Goal: Find contact information: Find contact information

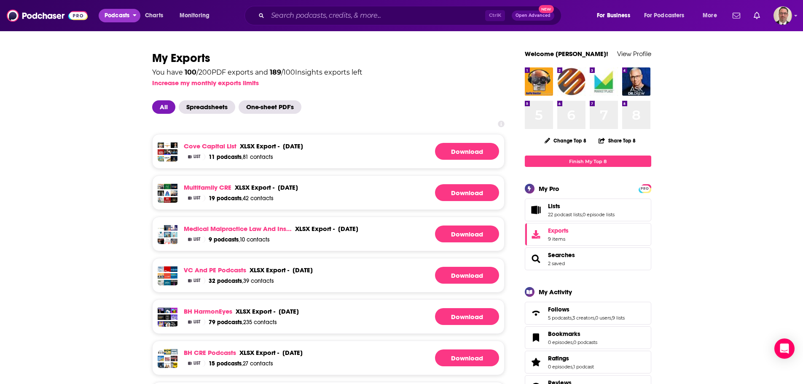
click at [107, 18] on span "Podcasts" at bounding box center [117, 16] width 25 height 12
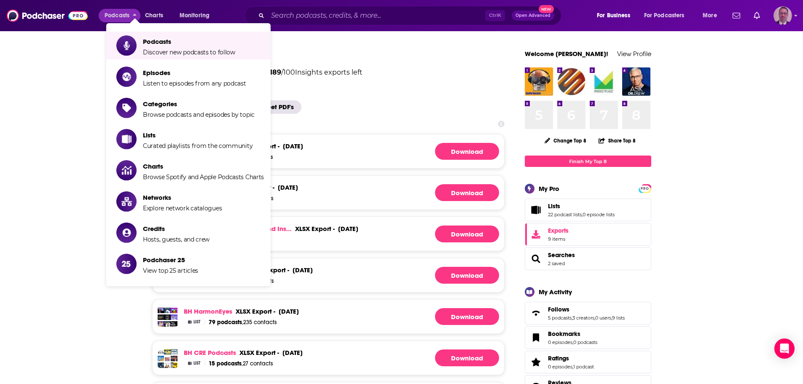
click at [777, 14] on img "Logged in as PercPodcast" at bounding box center [783, 15] width 19 height 19
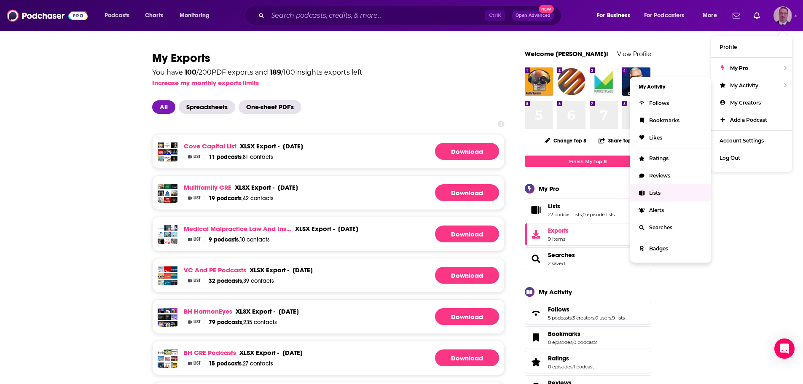
click at [653, 196] on span "Lists" at bounding box center [654, 193] width 11 height 6
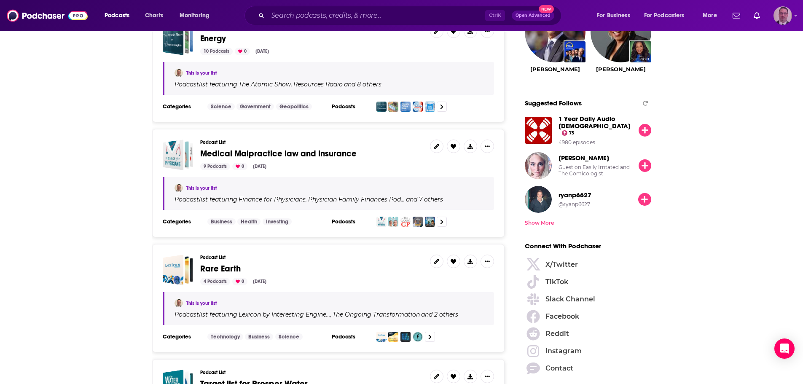
scroll to position [1096, 0]
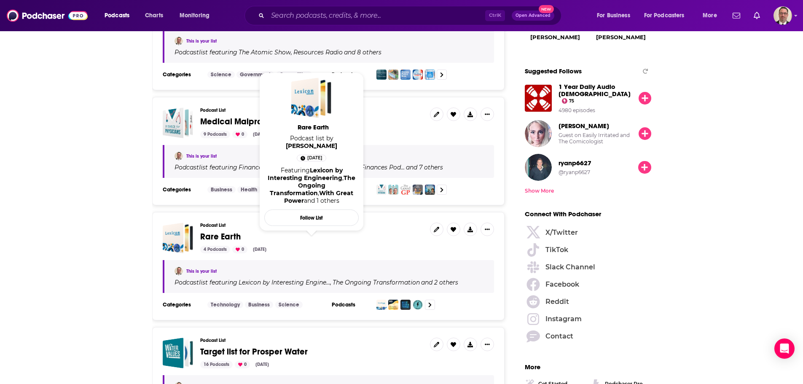
click at [222, 237] on span "Rare Earth" at bounding box center [220, 237] width 40 height 11
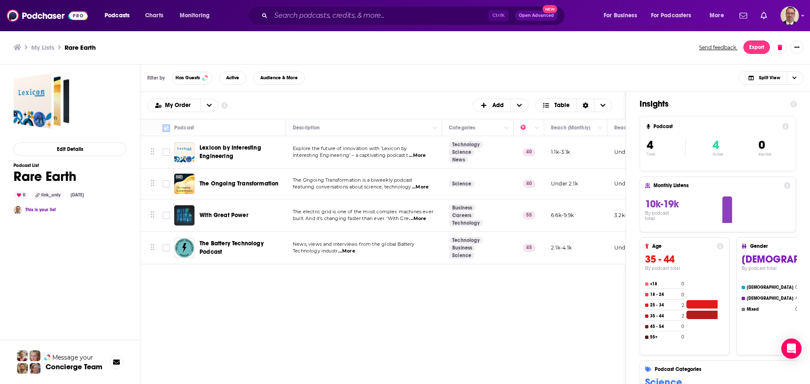
click at [162, 129] on icon at bounding box center [166, 128] width 10 height 10
click at [167, 127] on input "Toggle select all" at bounding box center [166, 128] width 8 height 8
checkbox input "true"
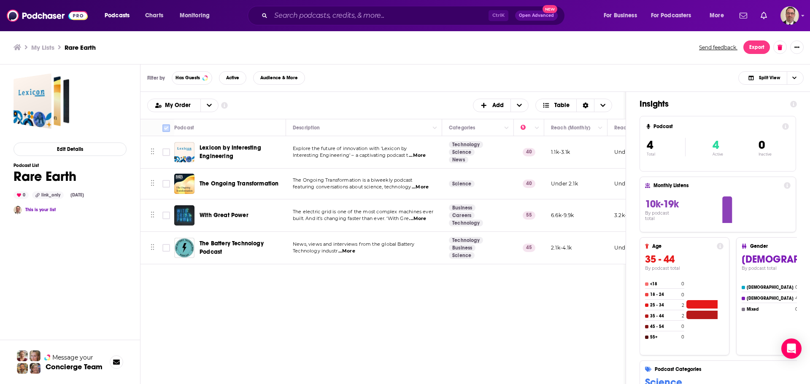
checkbox input "true"
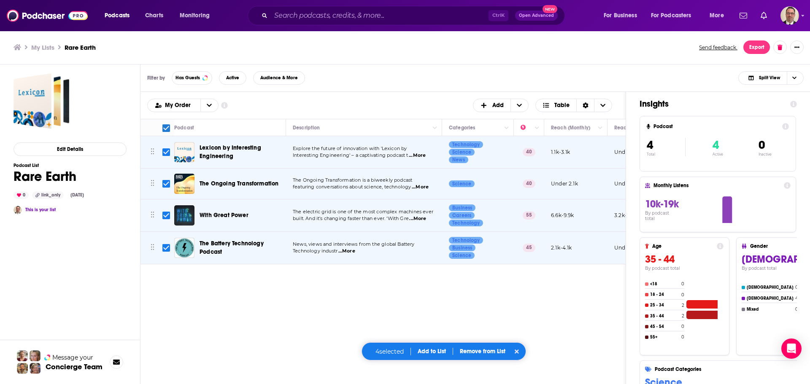
click at [432, 349] on button "Add to List" at bounding box center [432, 351] width 42 height 7
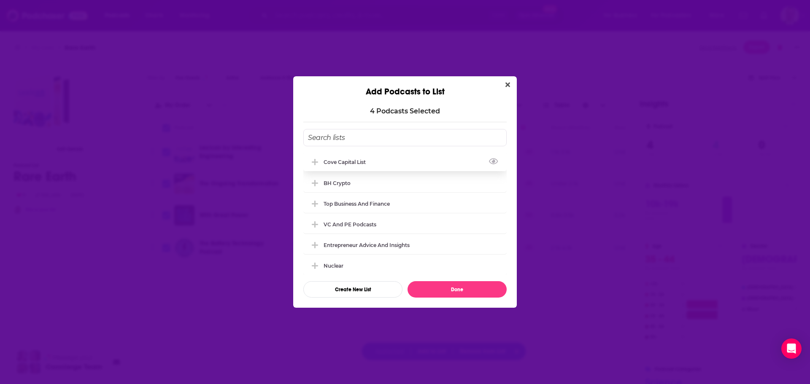
click at [317, 163] on icon "Add Podcast To List" at bounding box center [315, 162] width 6 height 6
click at [450, 293] on button "Done" at bounding box center [456, 289] width 99 height 16
checkbox input "false"
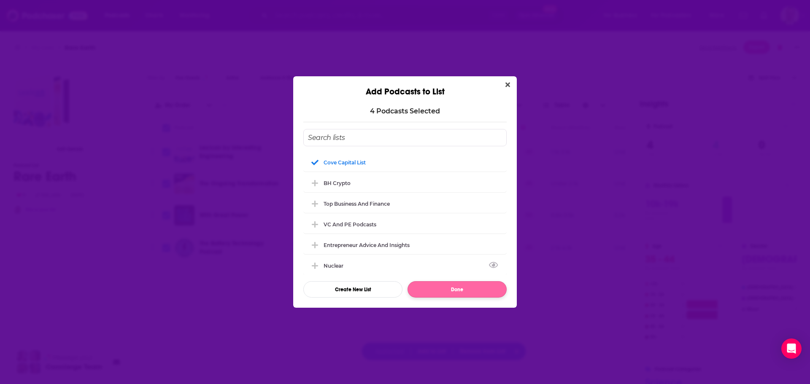
checkbox input "false"
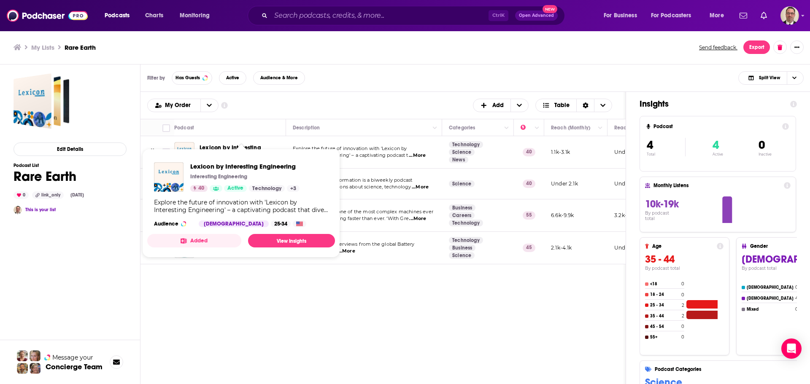
click at [241, 148] on span "Lexicon by Interesting Engineering Interesting Engineering 40 Active Technology…" at bounding box center [241, 203] width 198 height 119
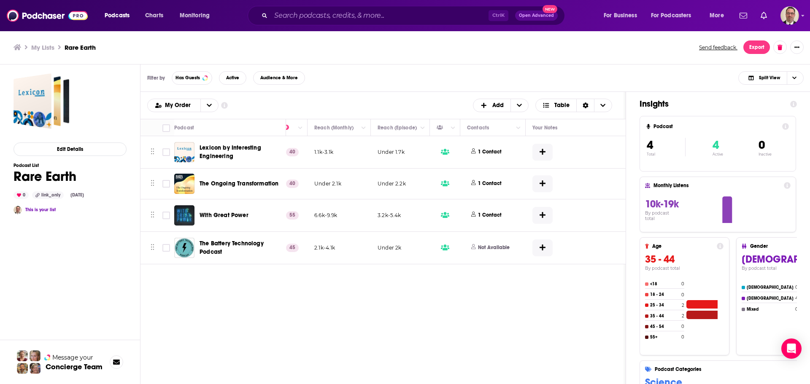
scroll to position [0, 250]
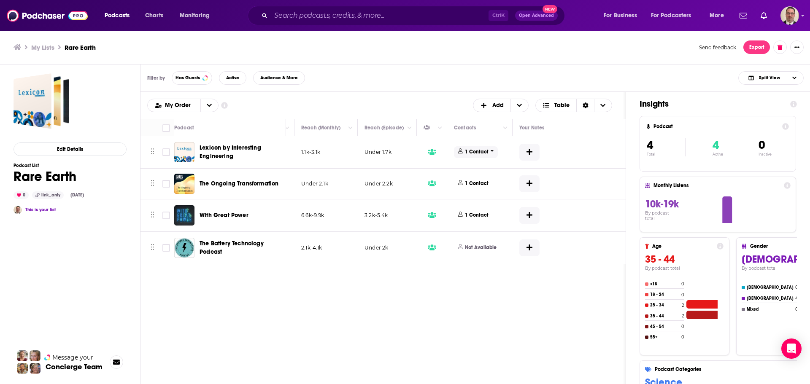
click at [494, 151] on span "1 Contact" at bounding box center [476, 151] width 44 height 11
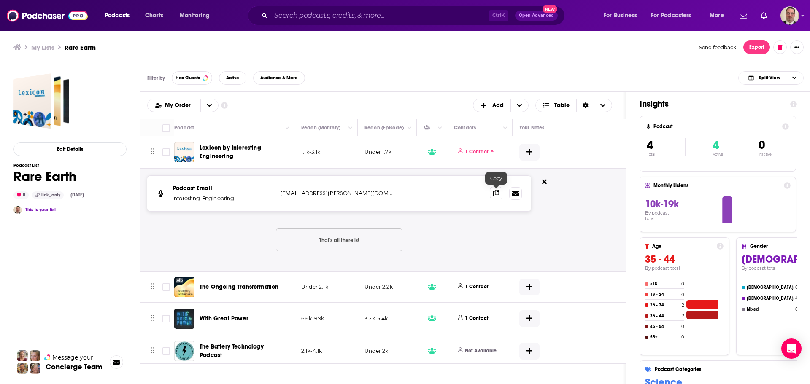
click at [499, 193] on span at bounding box center [496, 193] width 13 height 13
click at [46, 48] on h3 "My Lists" at bounding box center [42, 47] width 23 height 8
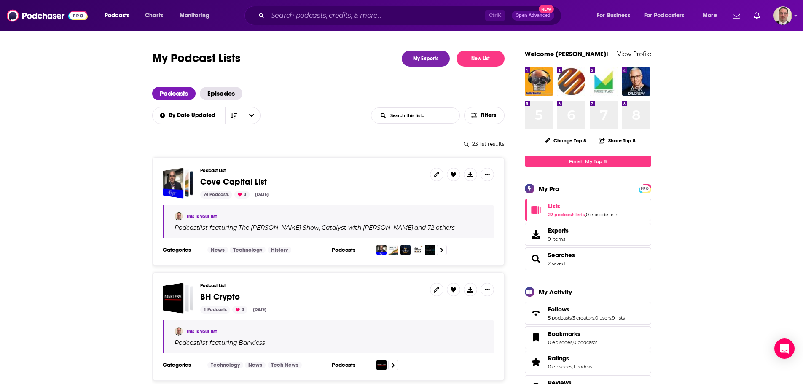
click at [247, 178] on span "Cove Capital List" at bounding box center [233, 182] width 67 height 11
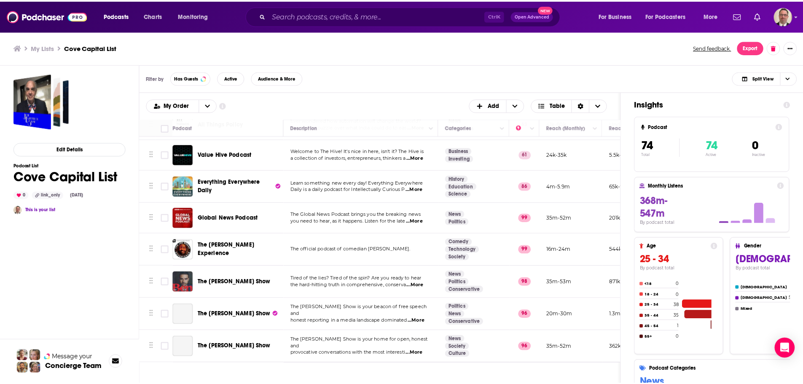
scroll to position [127, 0]
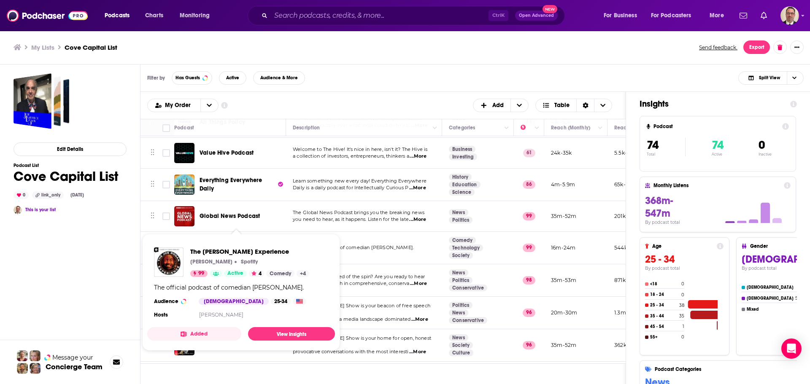
click at [235, 249] on span "The [PERSON_NAME] Experience" at bounding box center [249, 252] width 119 height 8
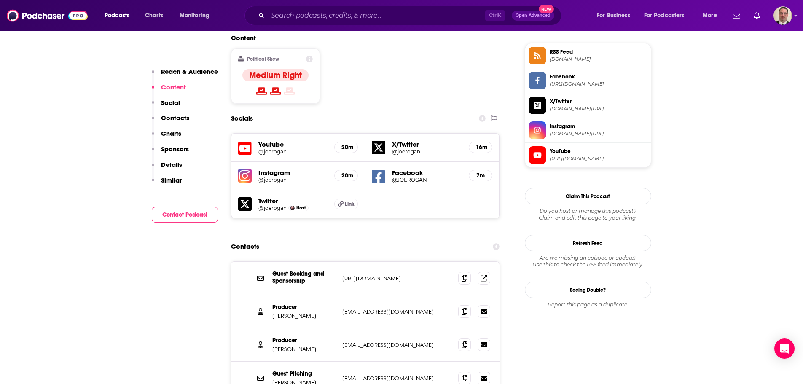
scroll to position [717, 0]
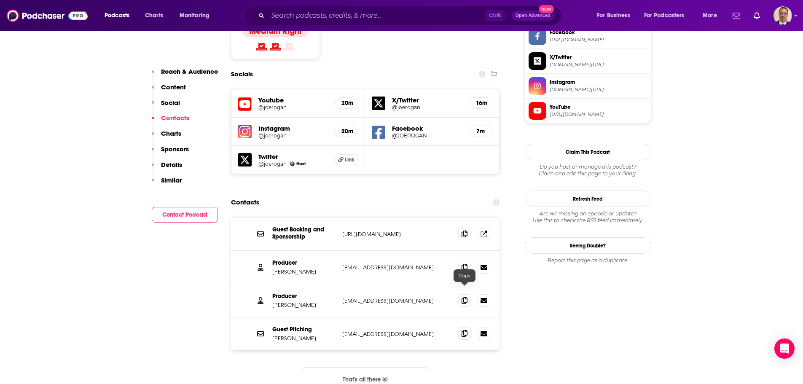
click at [461, 327] on span at bounding box center [464, 333] width 13 height 13
click at [364, 231] on p "[URL][DOMAIN_NAME]" at bounding box center [397, 234] width 110 height 7
click at [407, 231] on p "[URL][DOMAIN_NAME]" at bounding box center [397, 234] width 110 height 7
click at [485, 230] on icon at bounding box center [484, 233] width 7 height 7
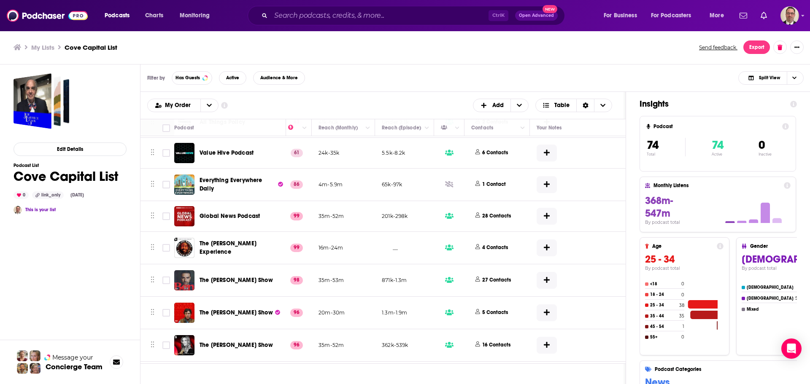
scroll to position [127, 252]
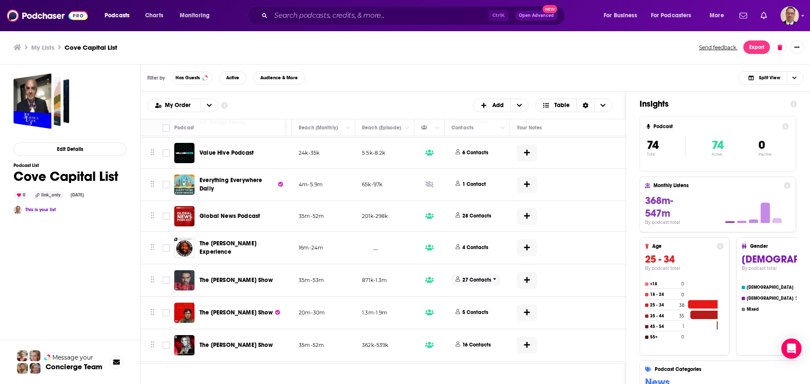
click at [498, 279] on span "27 Contacts" at bounding box center [475, 280] width 49 height 11
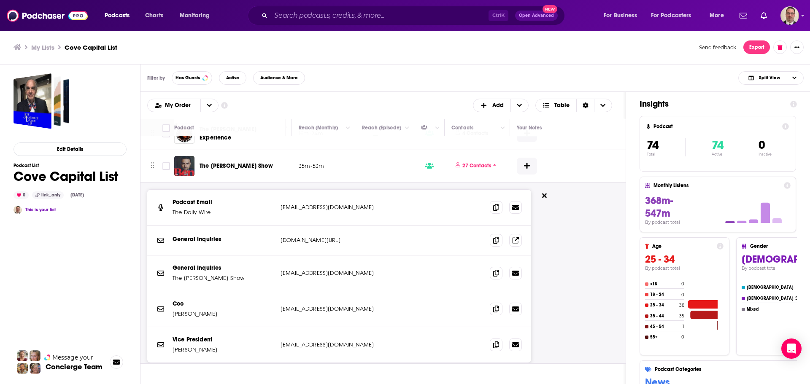
scroll to position [251, 252]
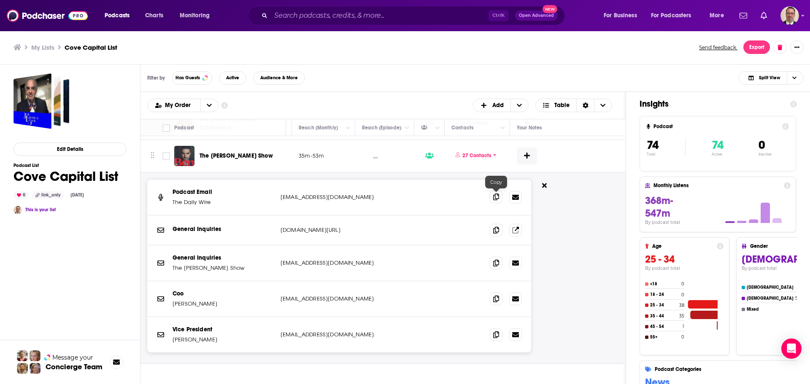
click at [494, 195] on icon at bounding box center [496, 197] width 6 height 7
click at [498, 263] on icon at bounding box center [496, 262] width 6 height 7
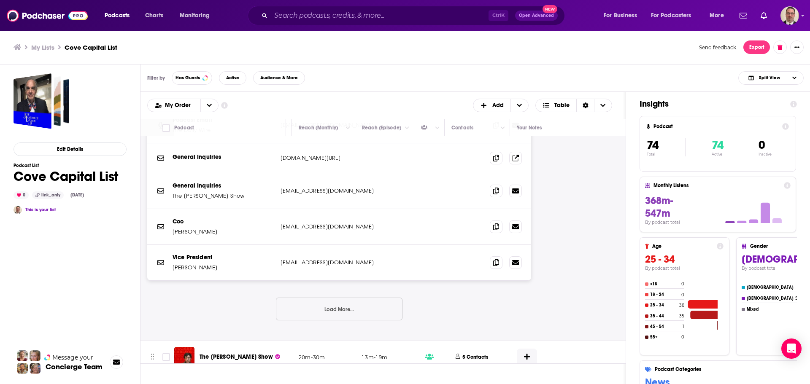
scroll to position [335, 252]
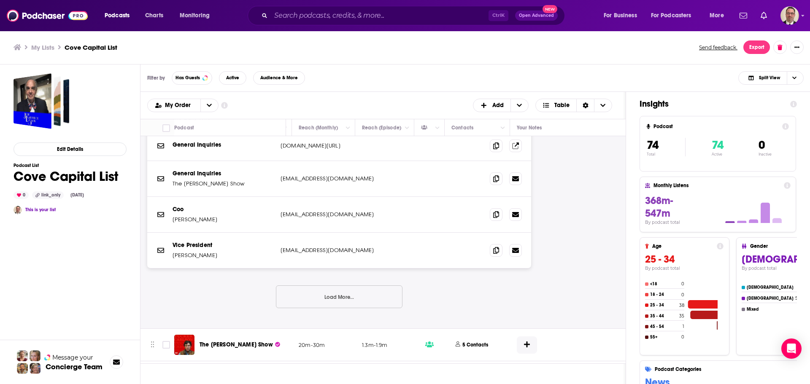
click at [337, 303] on button "Load More..." at bounding box center [339, 297] width 127 height 23
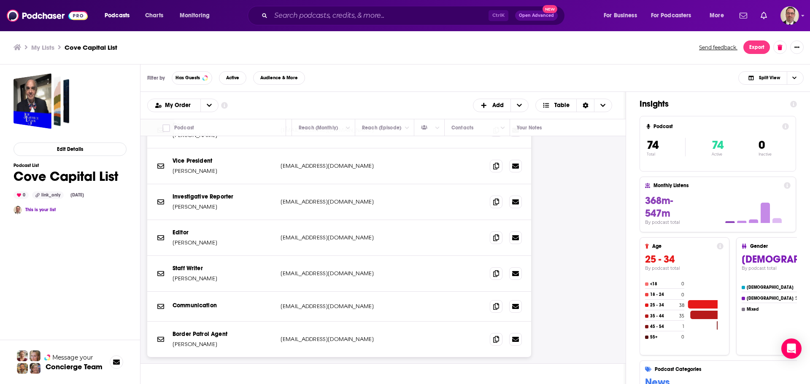
scroll to position [462, 252]
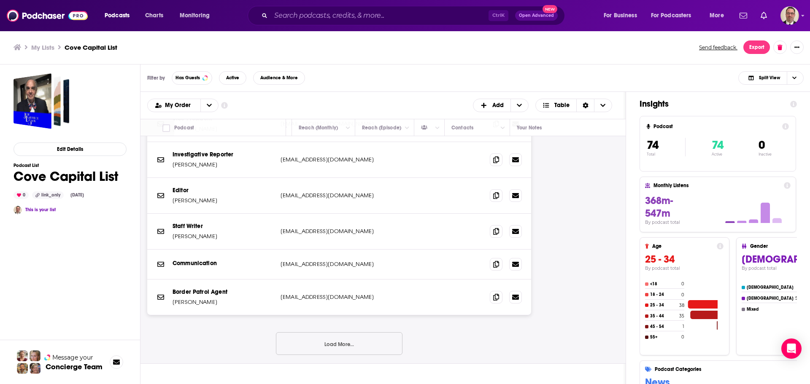
click at [328, 341] on button "Load More..." at bounding box center [339, 343] width 127 height 23
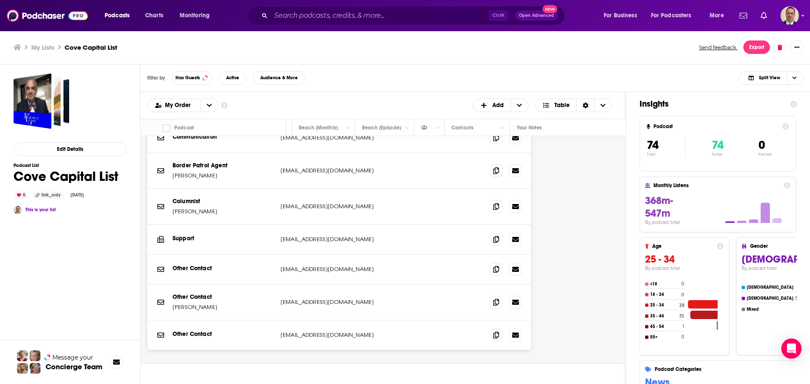
scroll to position [673, 252]
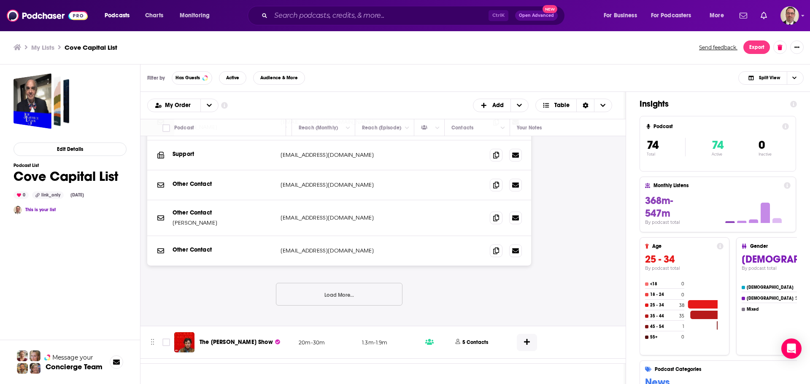
click at [322, 295] on button "Load More..." at bounding box center [339, 294] width 127 height 23
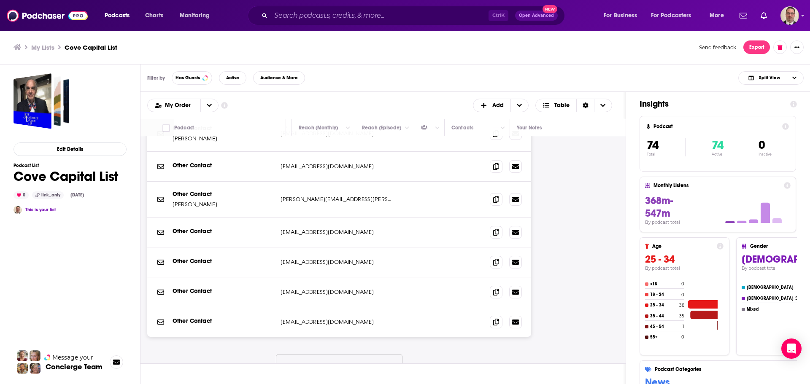
scroll to position [841, 252]
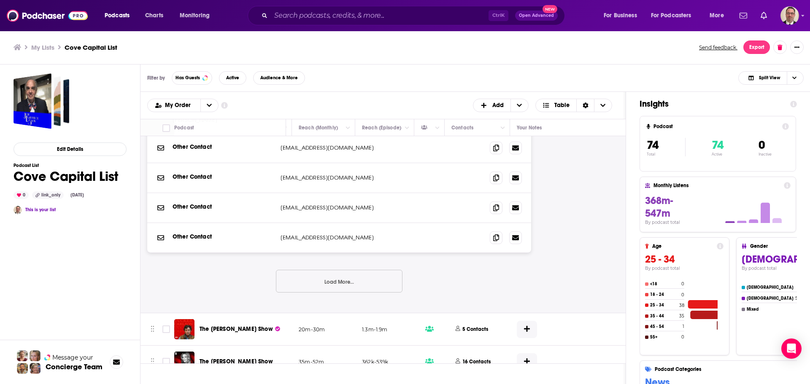
click at [346, 278] on button "Load More..." at bounding box center [339, 281] width 127 height 23
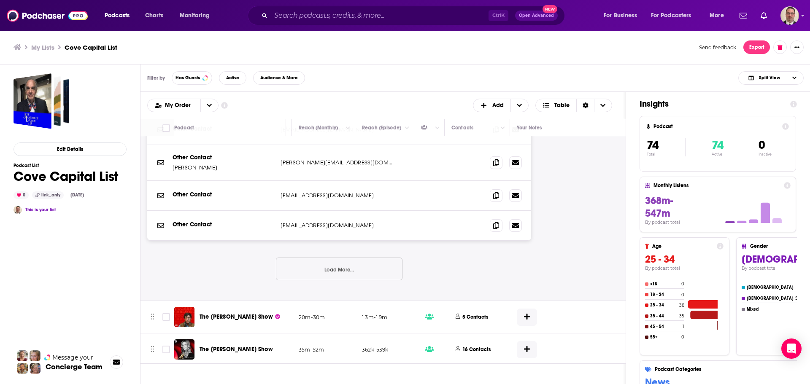
scroll to position [1010, 252]
click at [334, 268] on button "Load More..." at bounding box center [339, 268] width 127 height 23
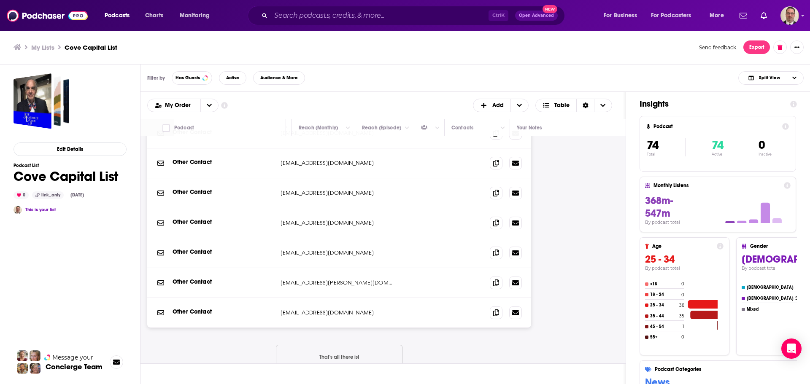
scroll to position [1052, 252]
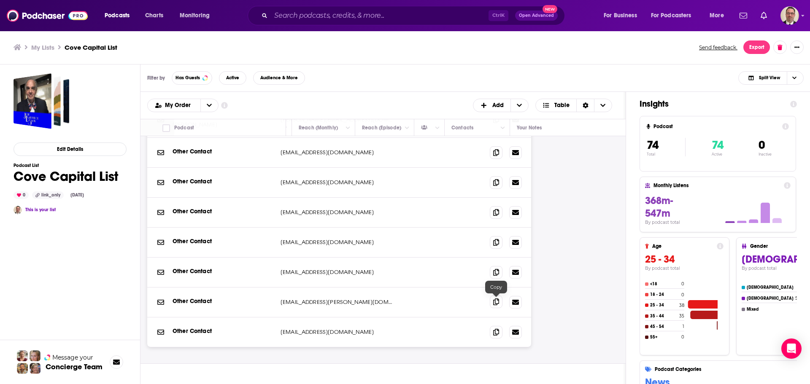
click at [497, 303] on icon at bounding box center [496, 302] width 6 height 7
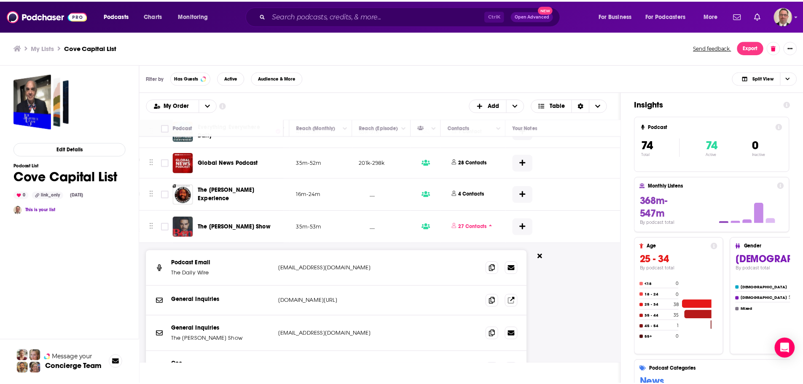
scroll to position [167, 252]
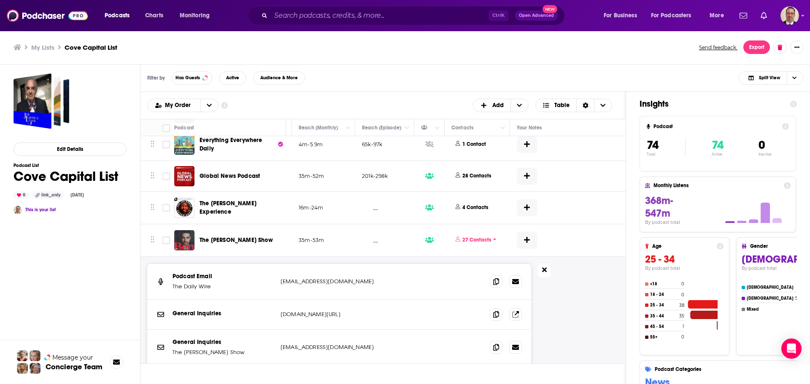
click at [541, 272] on button at bounding box center [544, 271] width 13 height 14
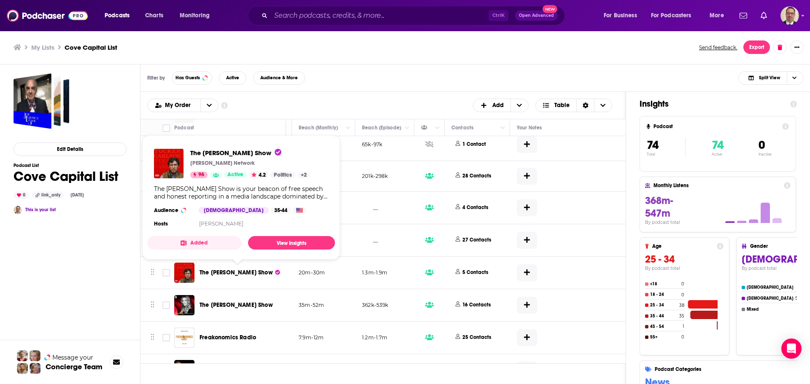
click at [227, 270] on span "The [PERSON_NAME] Show" at bounding box center [235, 272] width 73 height 7
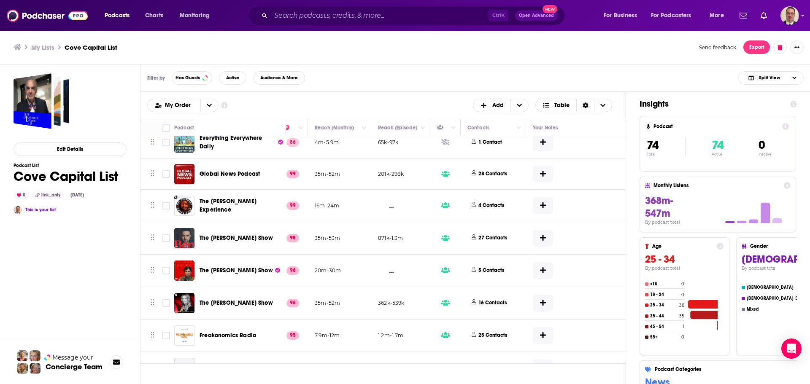
scroll to position [169, 240]
click at [502, 269] on icon at bounding box center [503, 269] width 3 height 5
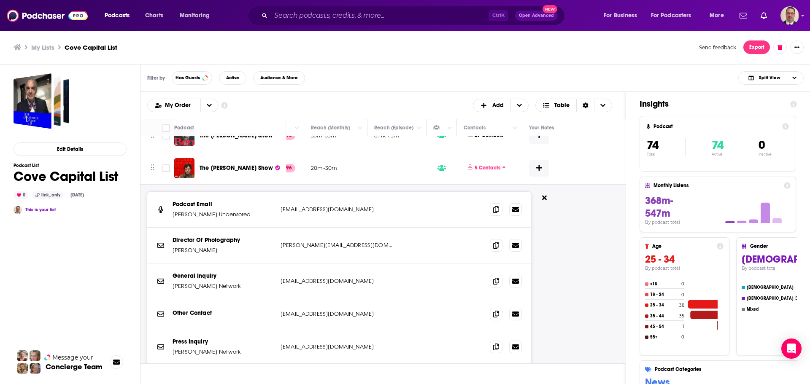
scroll to position [295, 240]
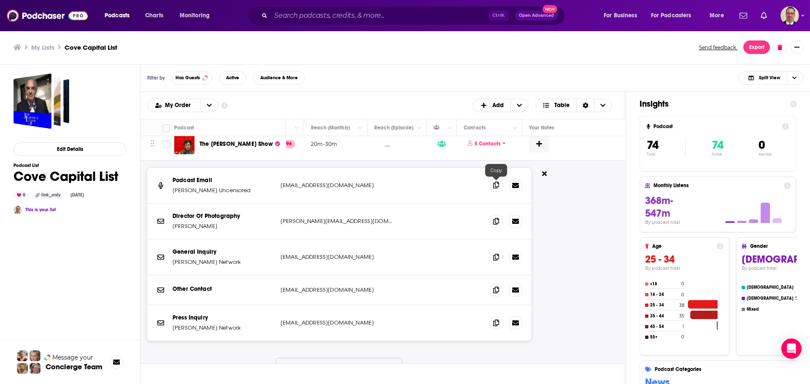
click at [497, 186] on icon at bounding box center [496, 185] width 6 height 7
